Goal: Task Accomplishment & Management: Manage account settings

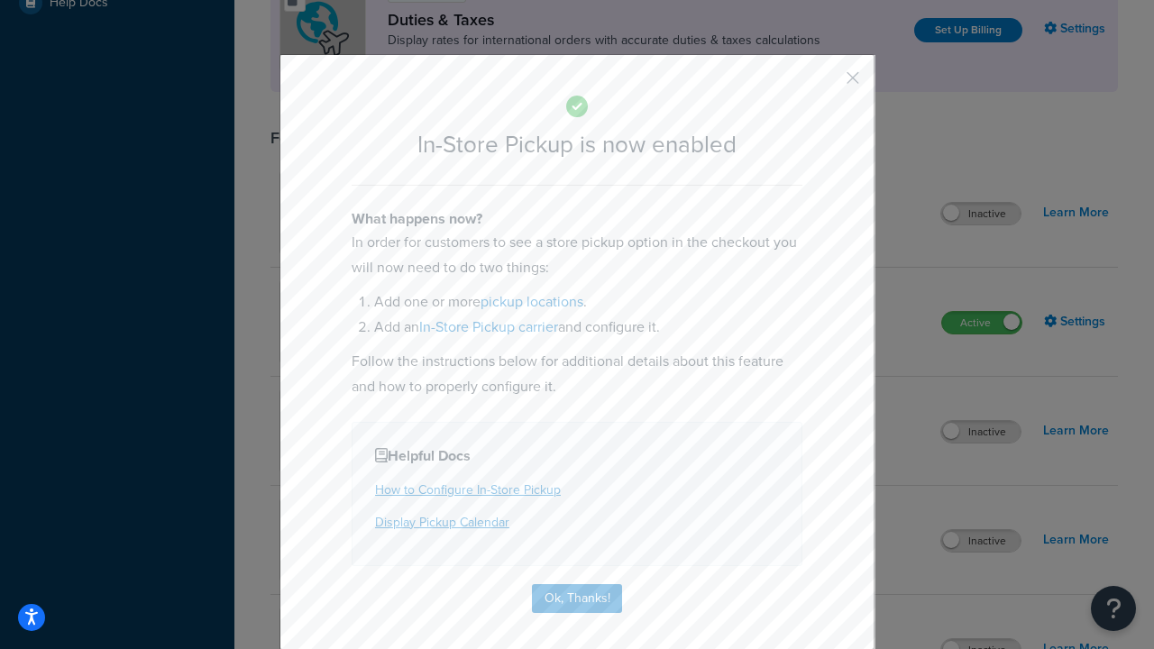
click at [826, 82] on button "button" at bounding box center [826, 84] width 5 height 5
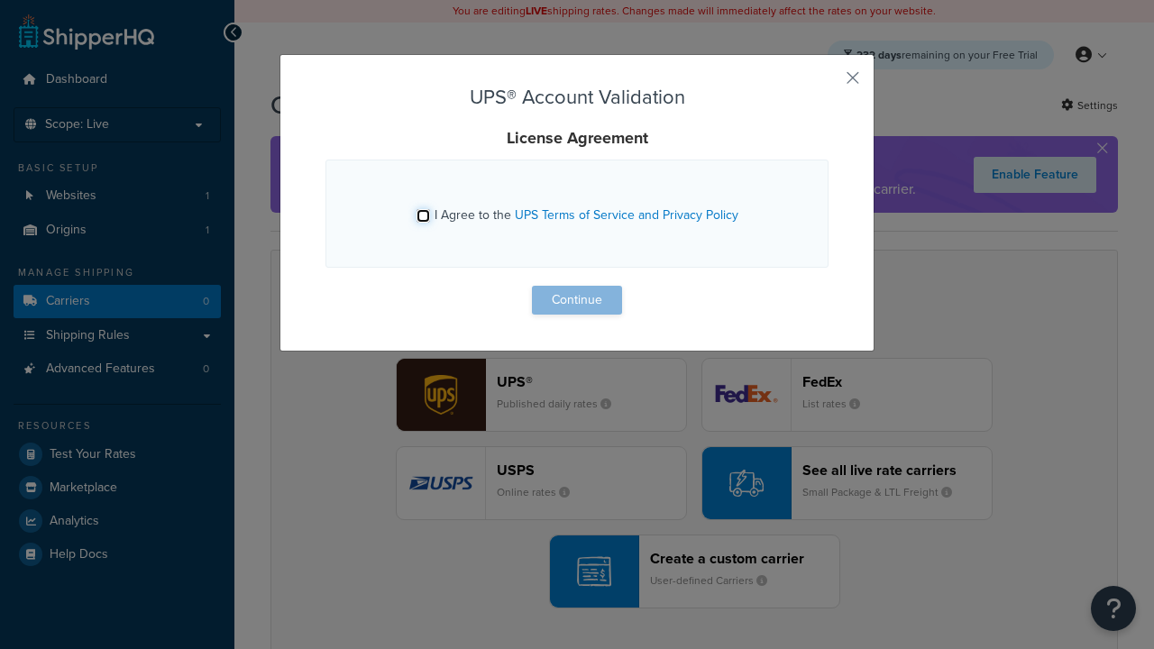
click at [425, 215] on input "I Agree to the UPS Terms of Service and Privacy Policy" at bounding box center [423, 216] width 14 height 14
checkbox input "true"
click at [577, 300] on button "Continue" at bounding box center [577, 300] width 90 height 29
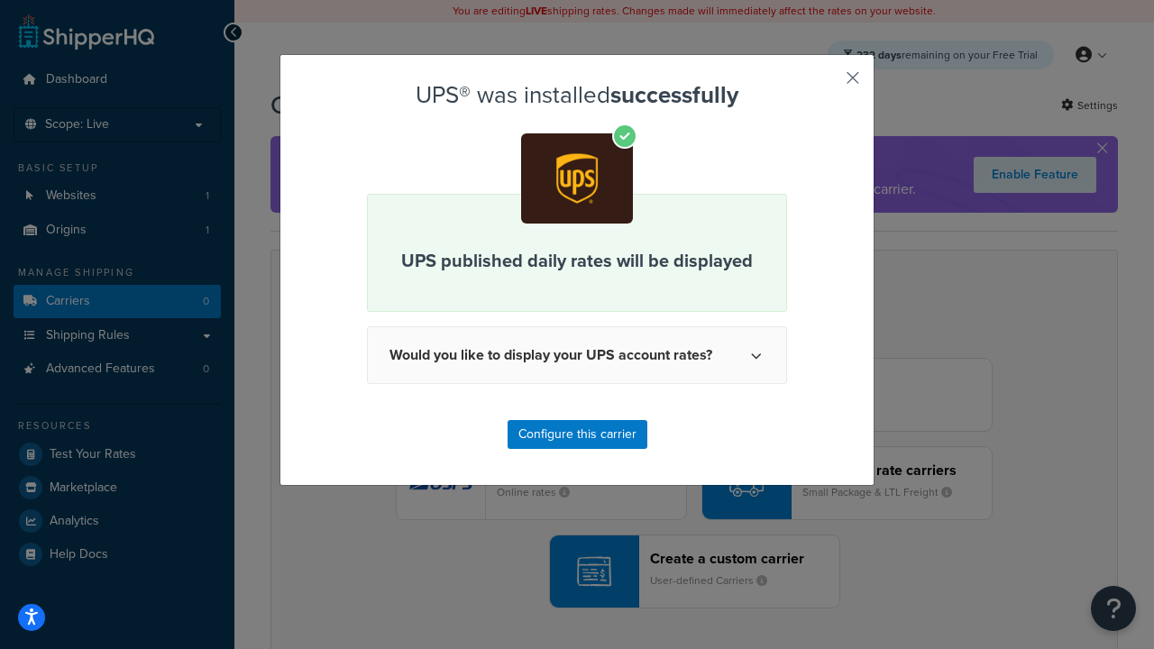
click at [826, 84] on button "button" at bounding box center [826, 84] width 5 height 5
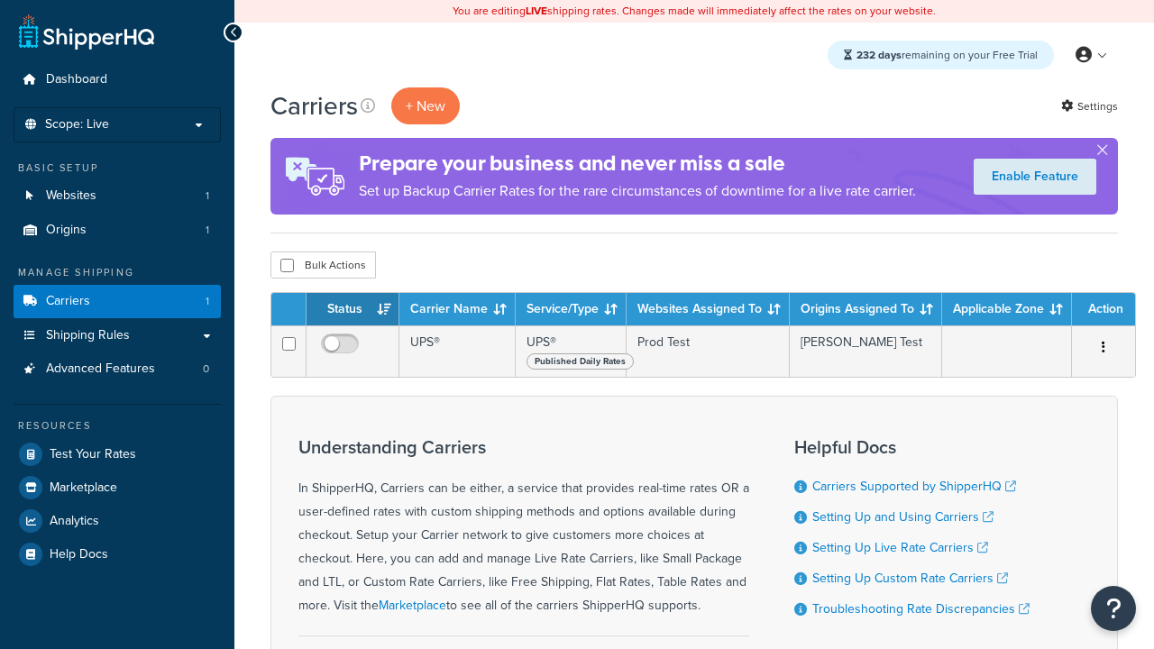
click at [352, 311] on th "Status" at bounding box center [353, 309] width 93 height 32
click at [456, 311] on th "Carrier Name" at bounding box center [457, 309] width 116 height 32
click at [569, 311] on th "Service/Type" at bounding box center [571, 309] width 111 height 32
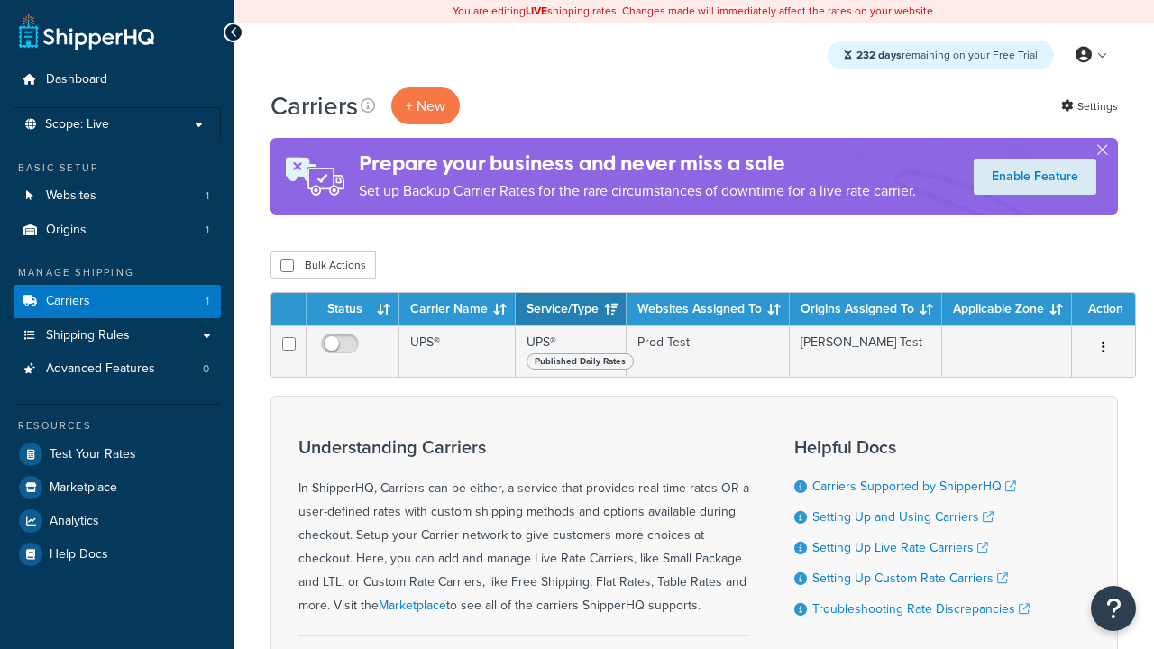
click at [706, 311] on th "Websites Assigned To" at bounding box center [708, 309] width 163 height 32
click at [862, 311] on th "Origins Assigned To" at bounding box center [866, 309] width 152 height 32
click at [1003, 311] on th "Applicable Zone" at bounding box center [1007, 309] width 130 height 32
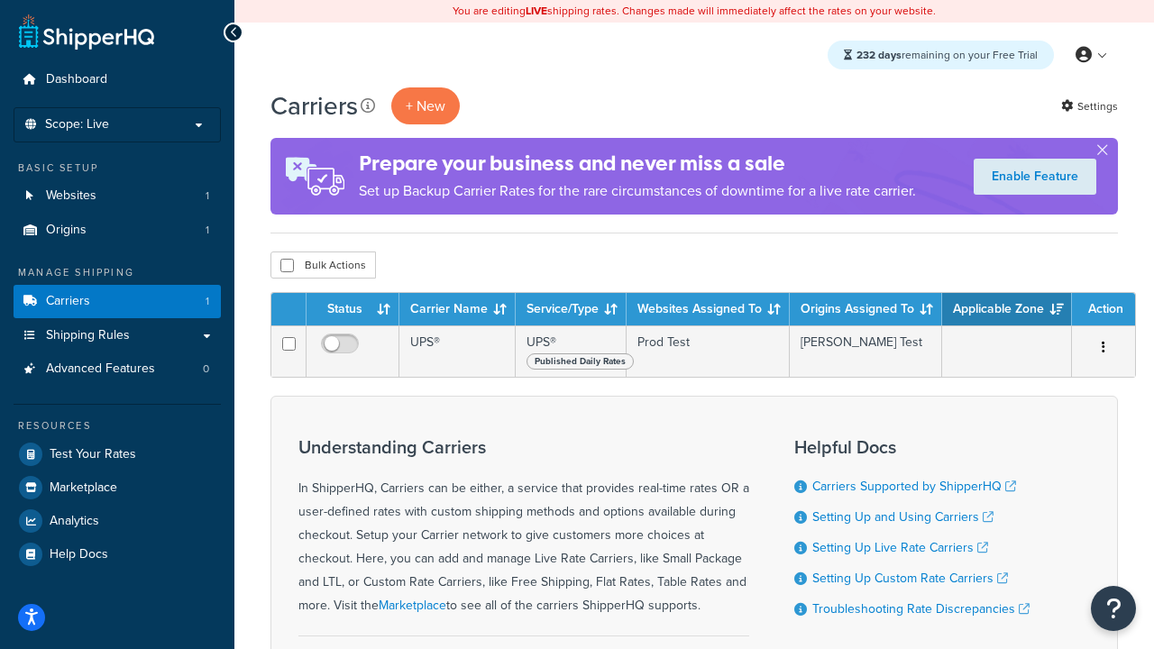
click at [1003, 311] on th "Applicable Zone" at bounding box center [1007, 309] width 130 height 32
click at [1100, 311] on th "Action" at bounding box center [1103, 309] width 63 height 32
click at [368, 106] on icon at bounding box center [368, 105] width 14 height 14
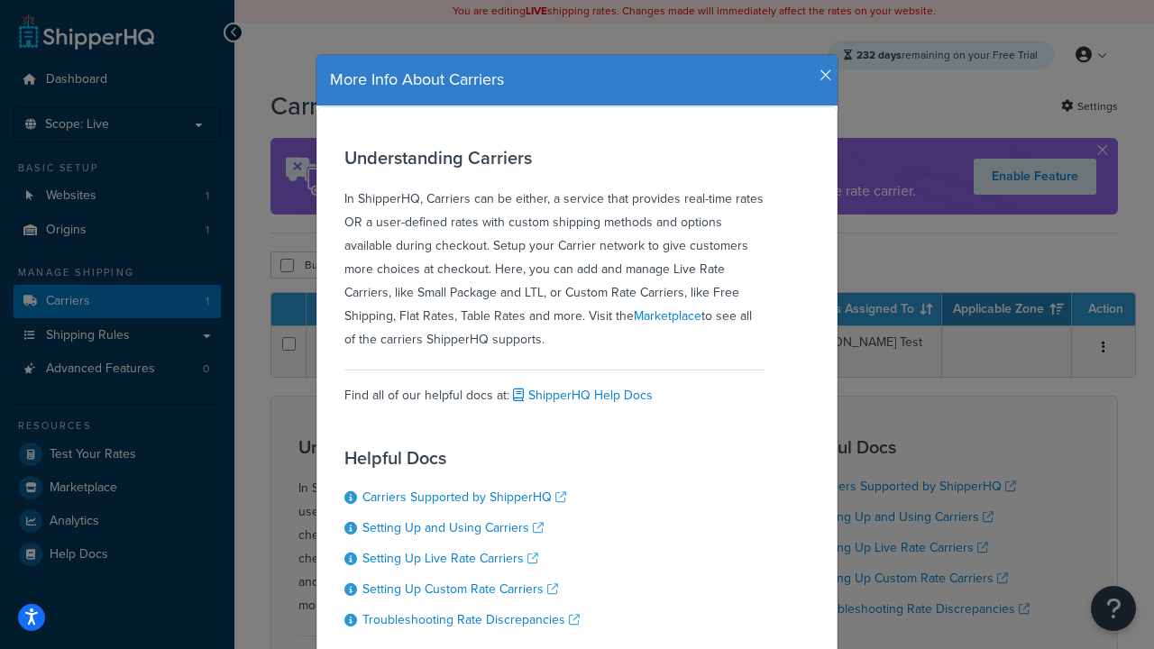
click at [821, 69] on icon "button" at bounding box center [825, 76] width 13 height 16
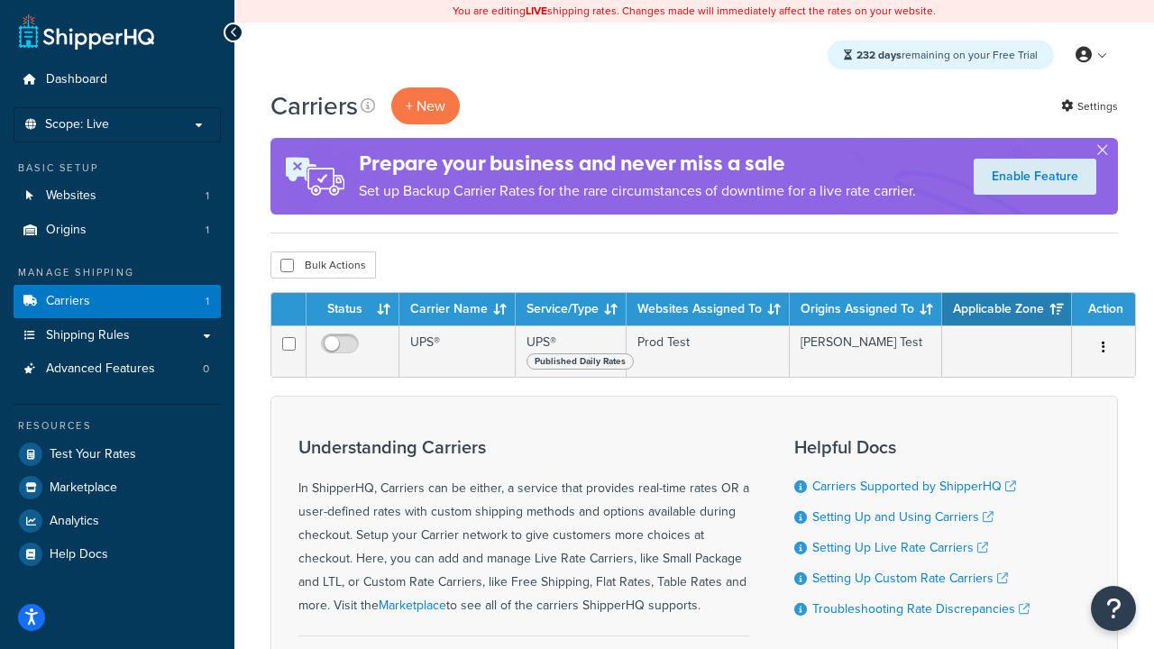
scroll to position [190, 0]
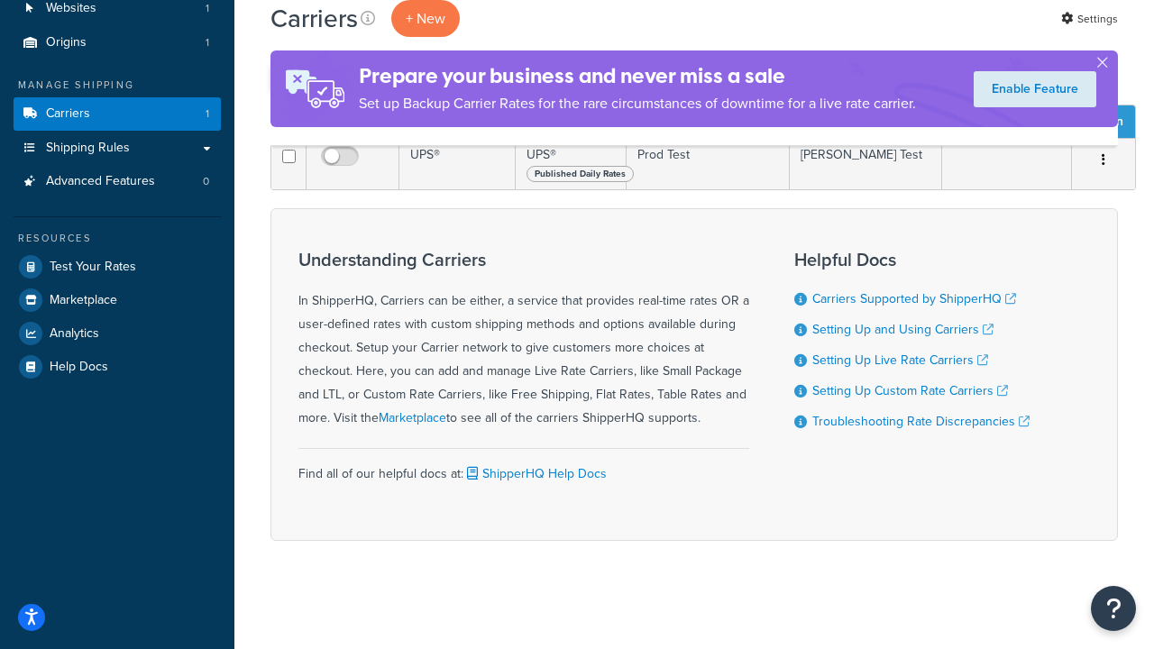
click at [287, 85] on input "checkbox" at bounding box center [287, 78] width 14 height 14
checkbox input "true"
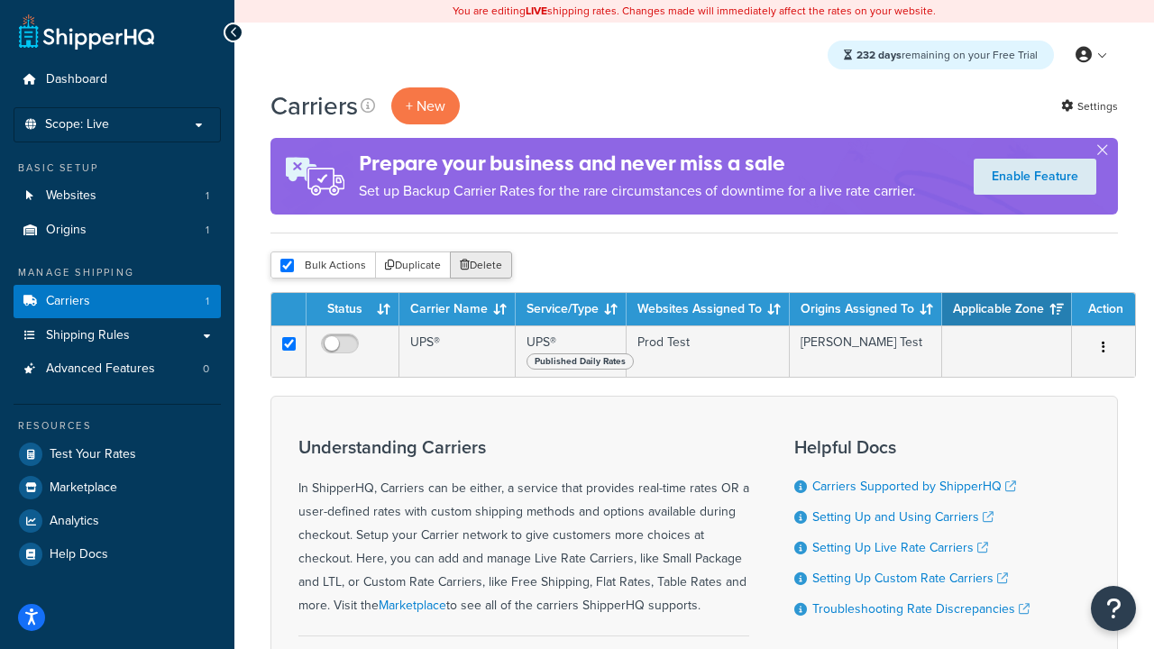
click at [480, 267] on button "Delete" at bounding box center [481, 265] width 62 height 27
